Goal: Transaction & Acquisition: Purchase product/service

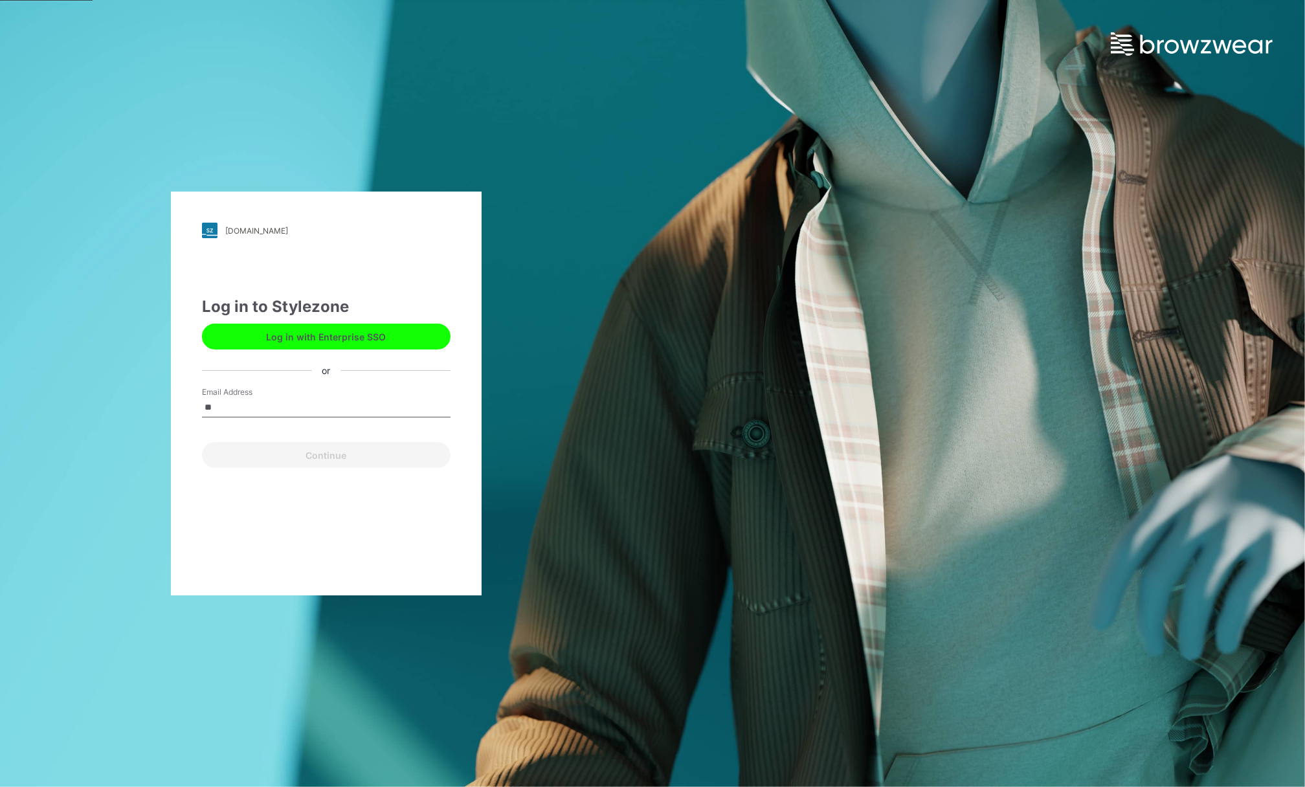
type input "*"
type input "**********"
click at [320, 455] on button "Continue" at bounding box center [326, 455] width 249 height 26
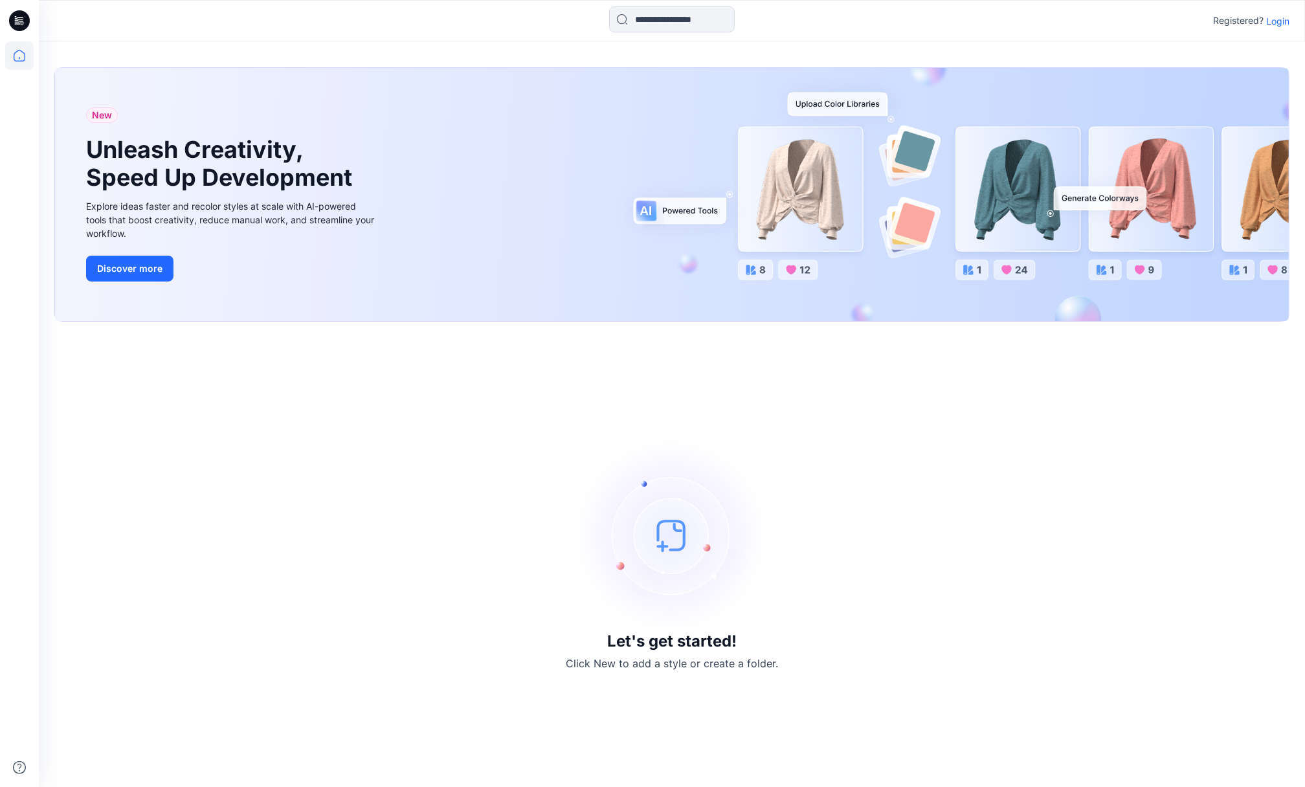
click at [1272, 19] on p "Login" at bounding box center [1277, 21] width 23 height 14
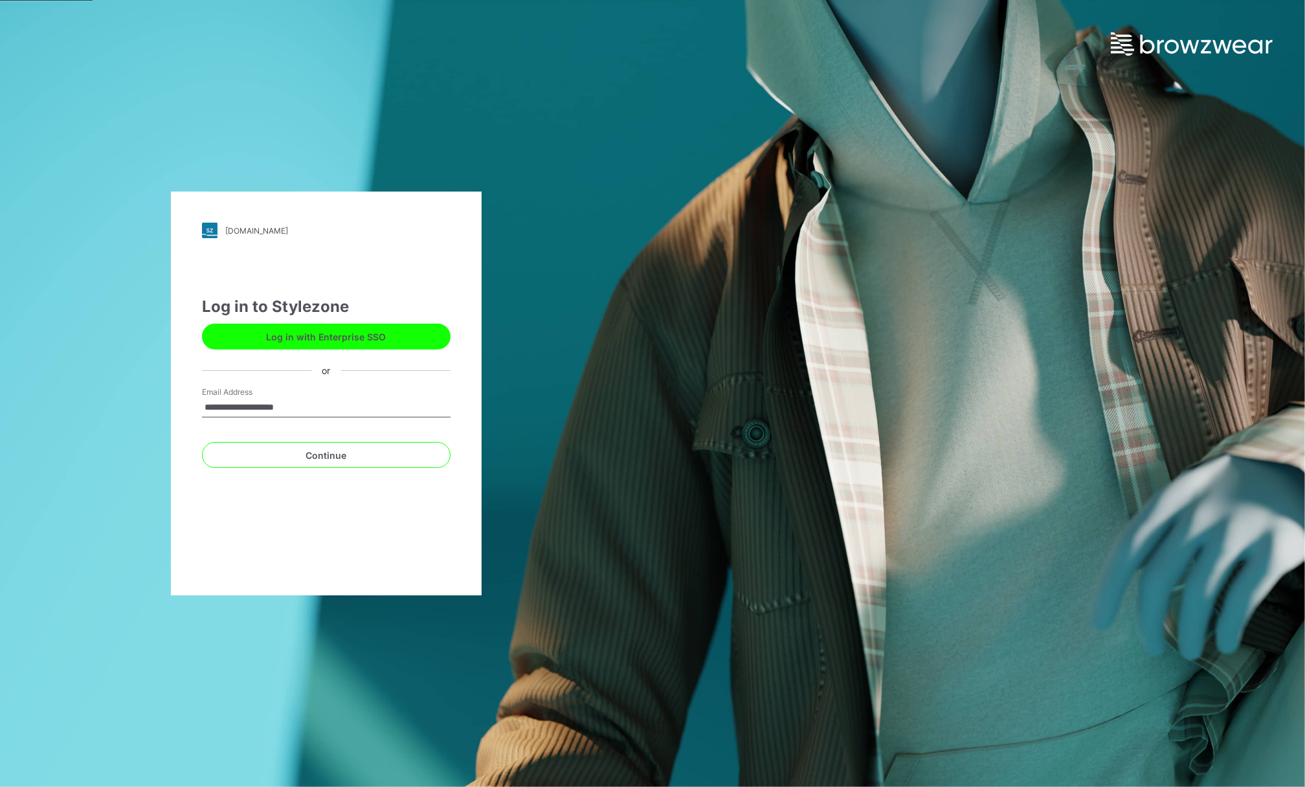
type input "**********"
click at [202, 442] on button "Continue" at bounding box center [326, 455] width 249 height 26
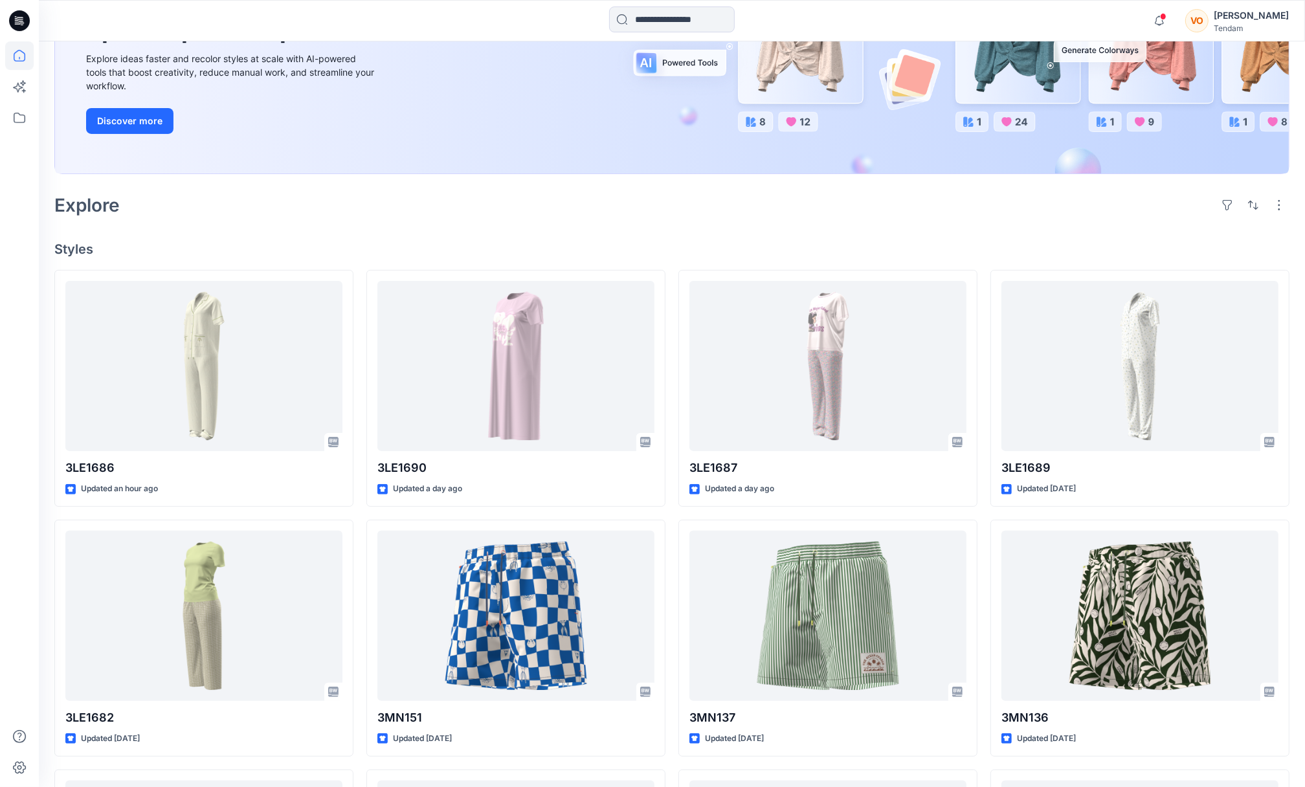
scroll to position [204, 0]
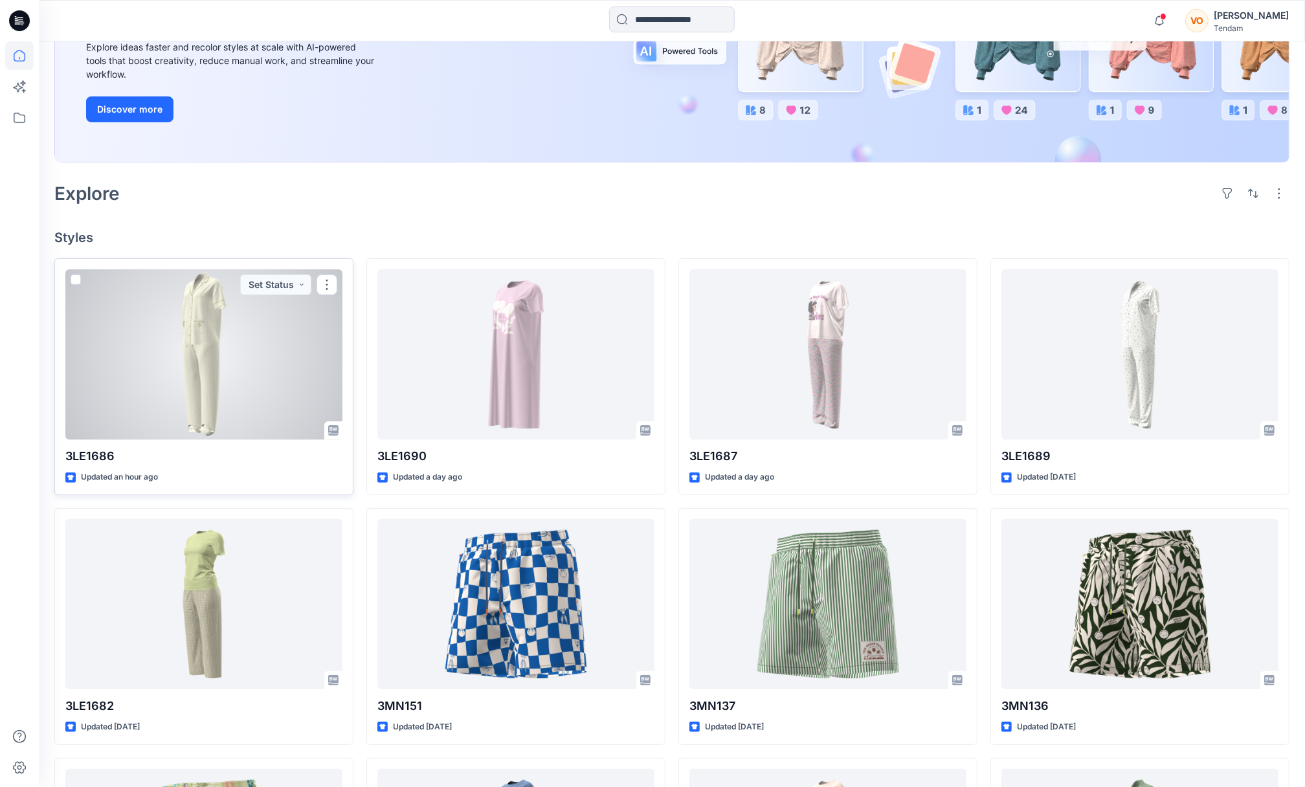
click at [190, 379] on div at bounding box center [203, 354] width 277 height 170
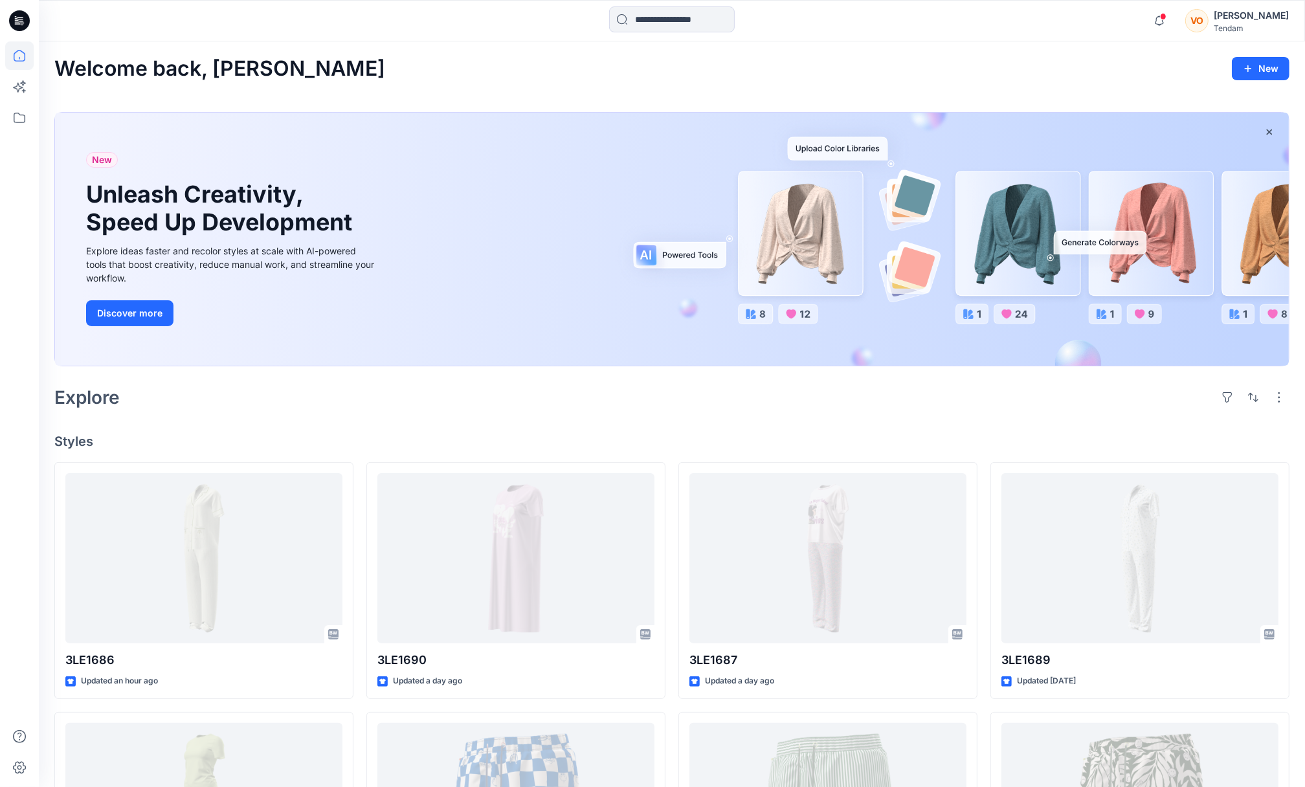
scroll to position [204, 0]
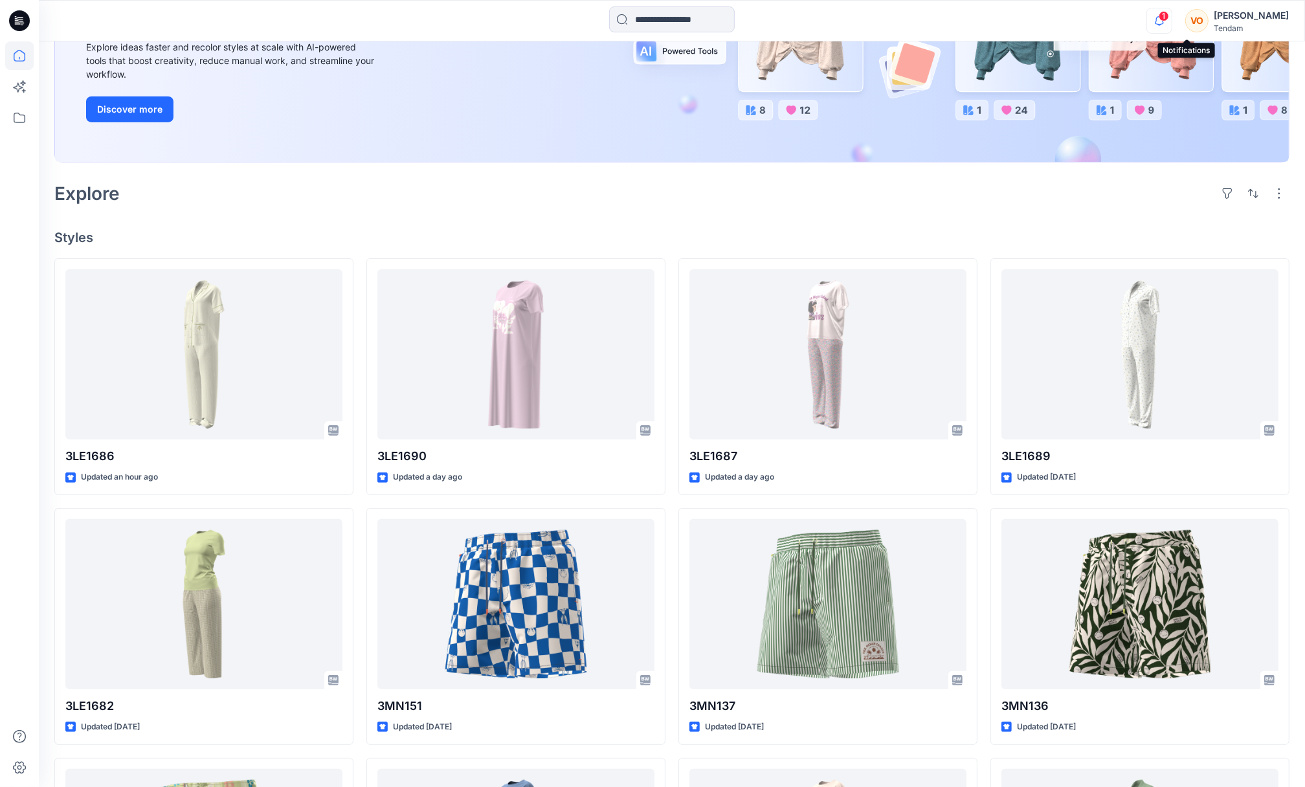
click at [1172, 19] on icon "button" at bounding box center [1159, 21] width 25 height 26
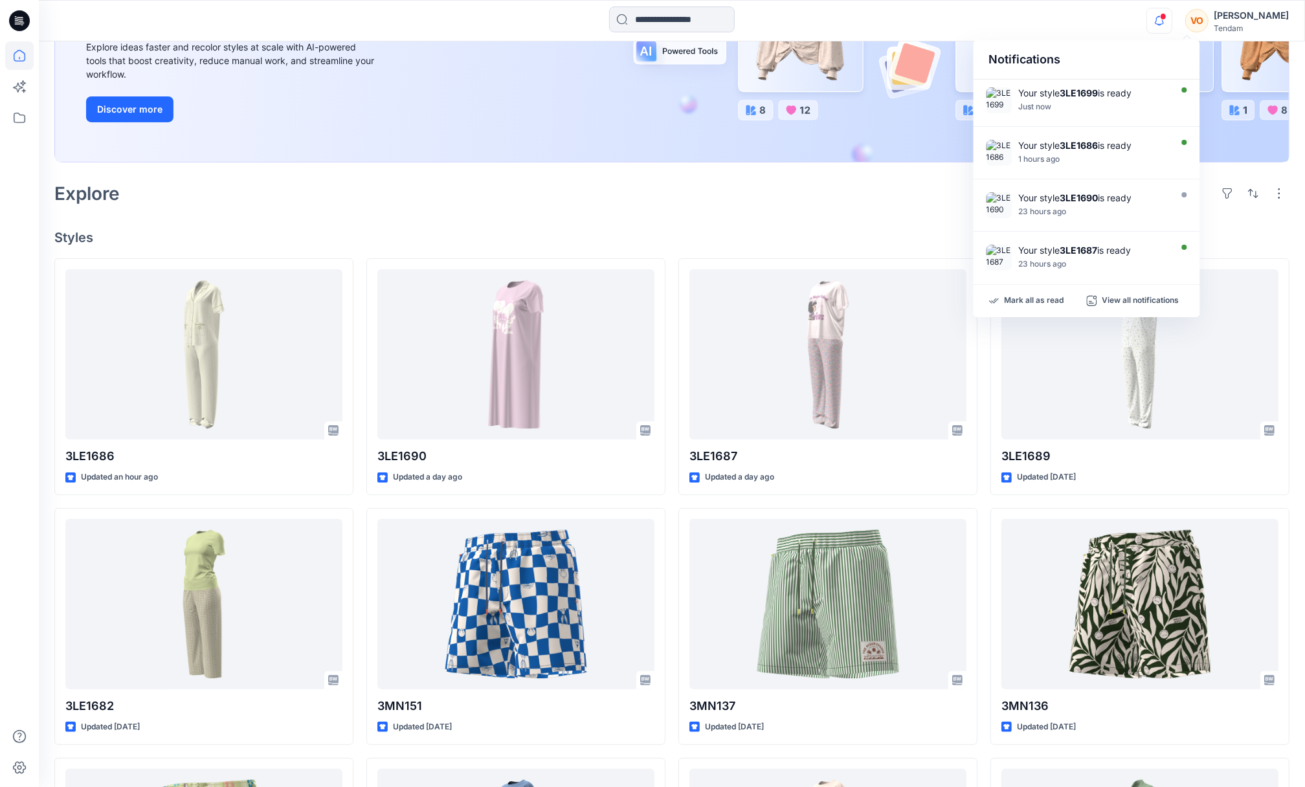
click at [849, 34] on div at bounding box center [671, 20] width 633 height 28
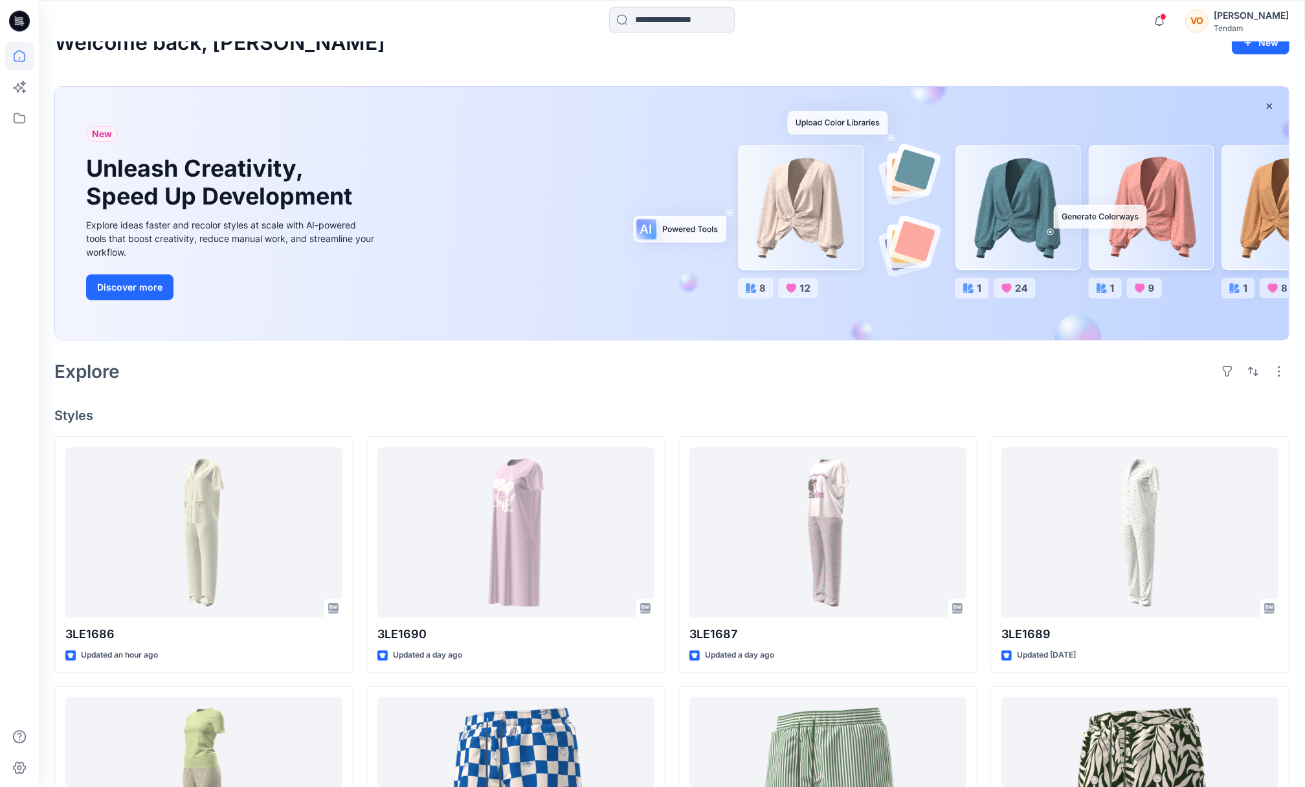
scroll to position [0, 0]
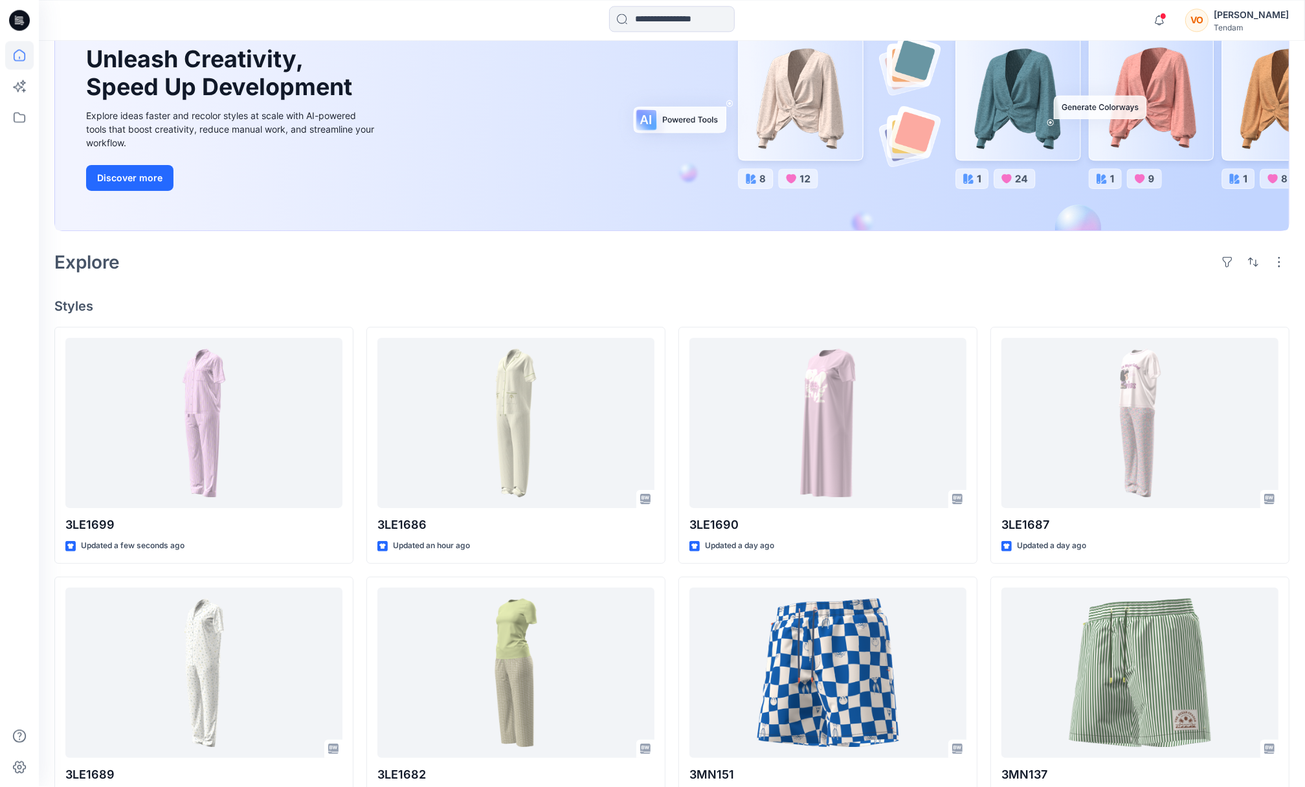
scroll to position [136, 0]
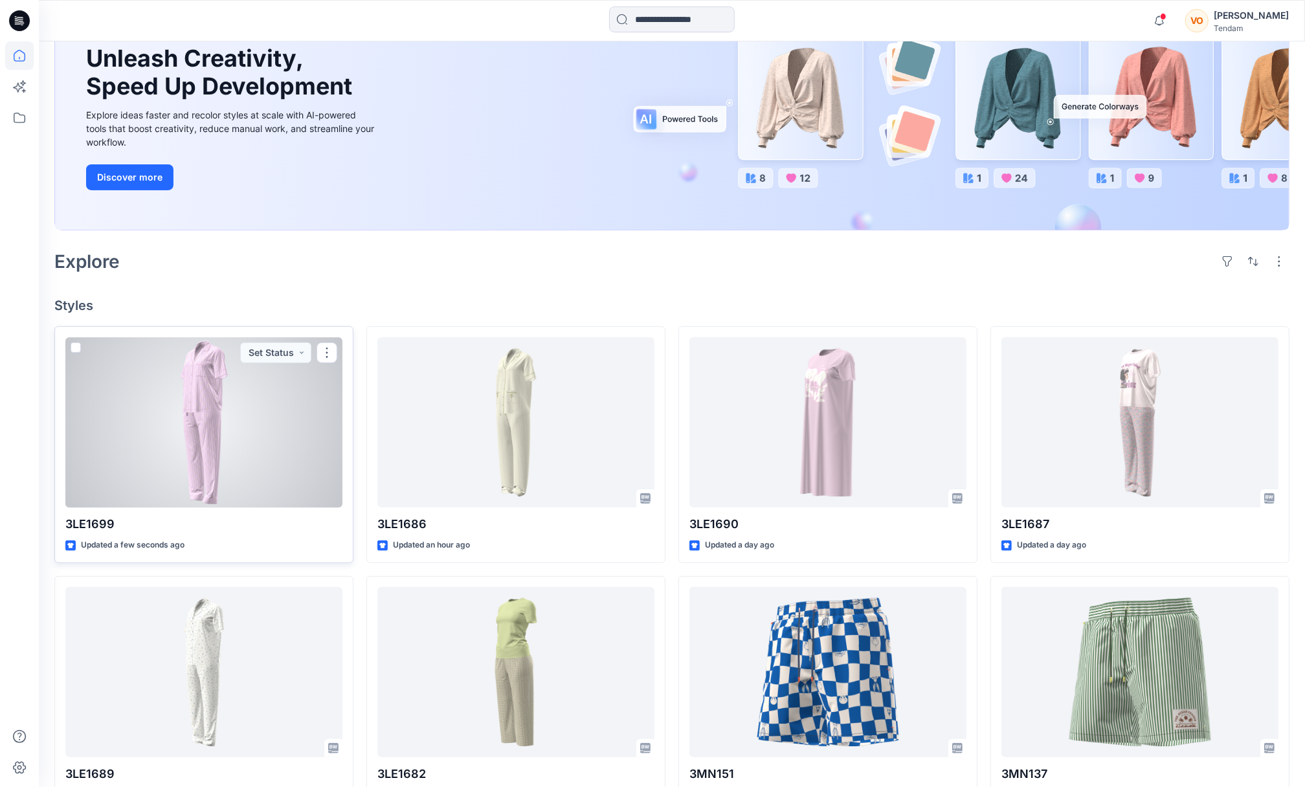
click at [279, 369] on div at bounding box center [203, 422] width 277 height 170
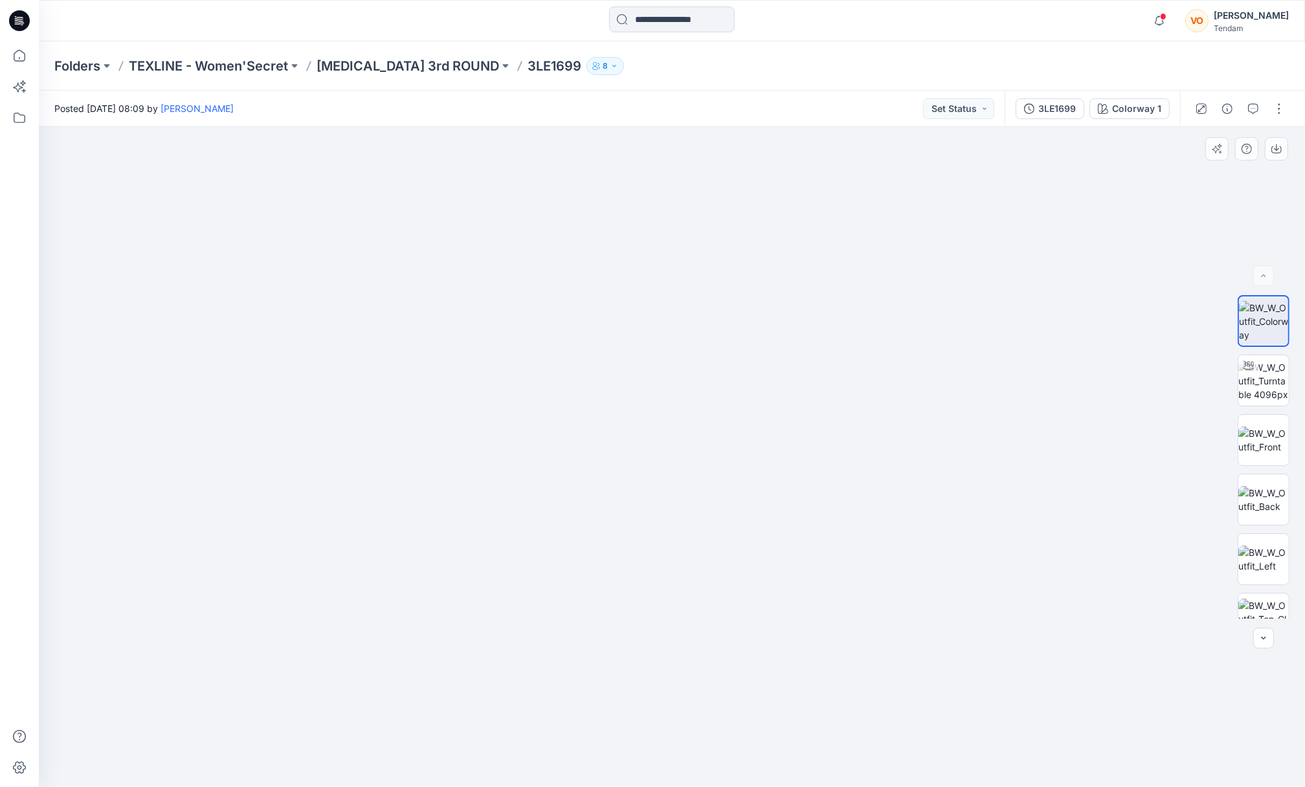
drag, startPoint x: 710, startPoint y: 374, endPoint x: 730, endPoint y: 649, distance: 276.0
click at [730, 649] on img at bounding box center [692, 310] width 1799 height 954
